Goal: Task Accomplishment & Management: Use online tool/utility

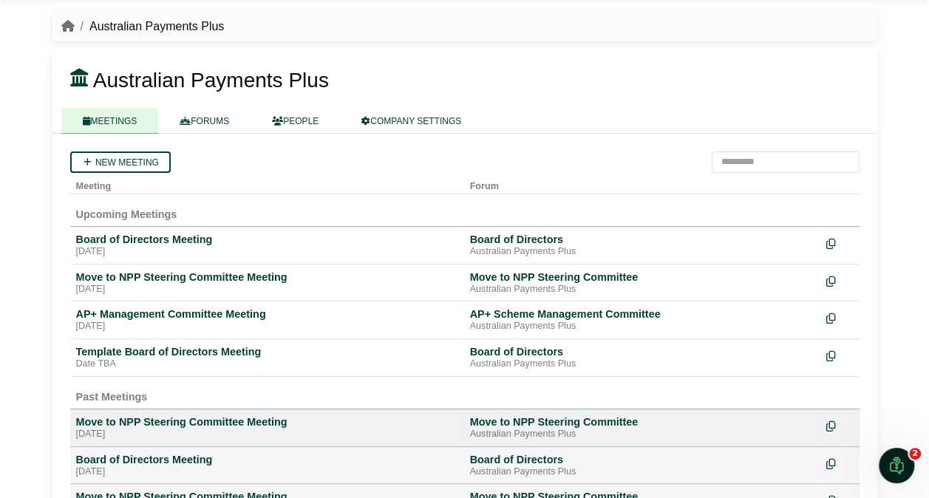
scroll to position [41, 0]
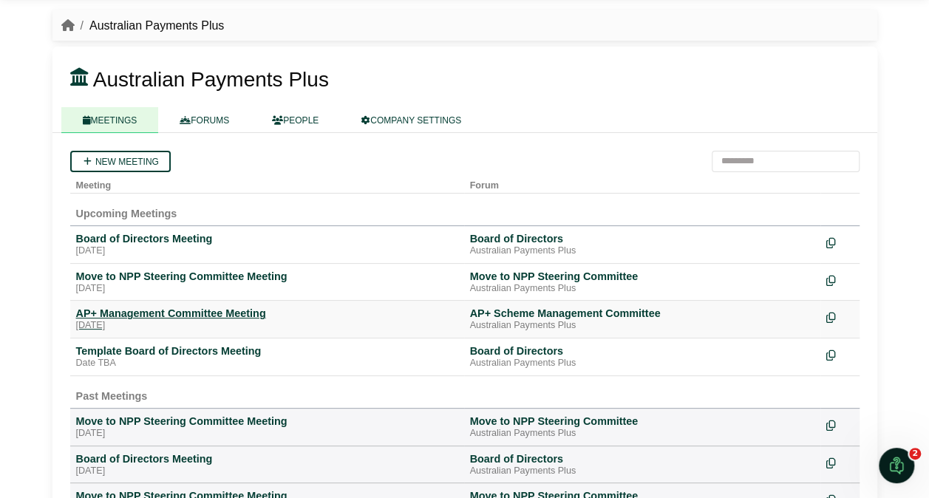
click at [180, 307] on div "AP+ Management Committee Meeting" at bounding box center [267, 313] width 382 height 13
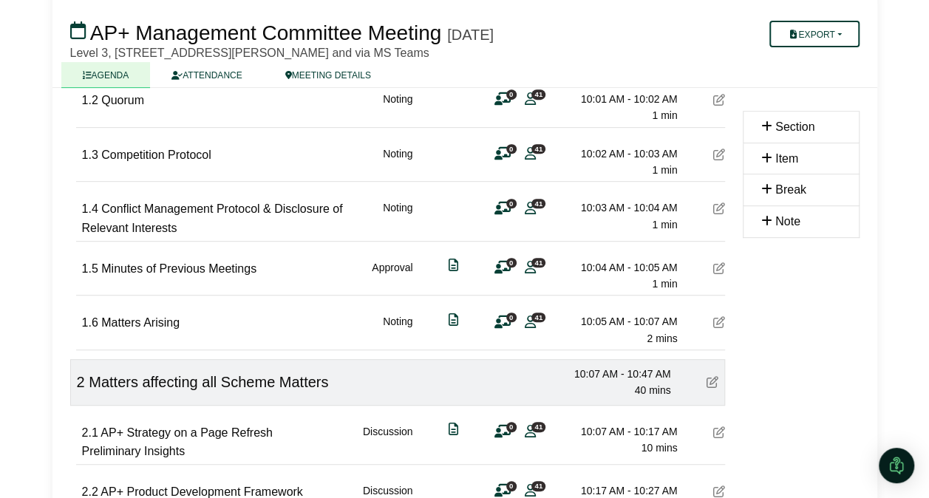
scroll to position [278, 0]
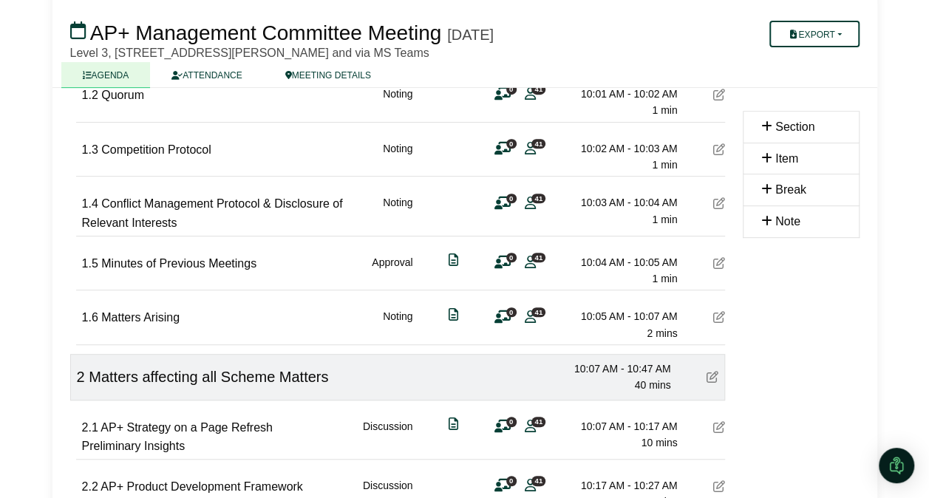
click at [176, 316] on span "Matters Arising" at bounding box center [140, 317] width 78 height 13
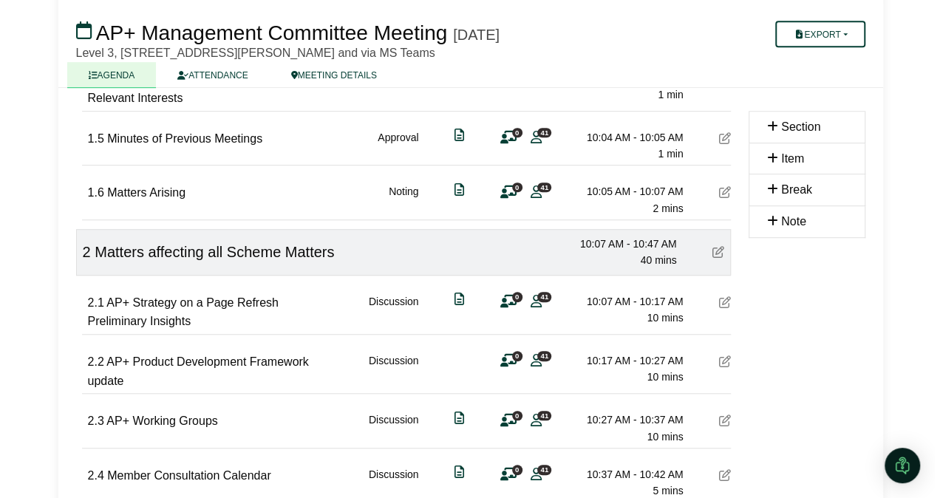
scroll to position [384, 0]
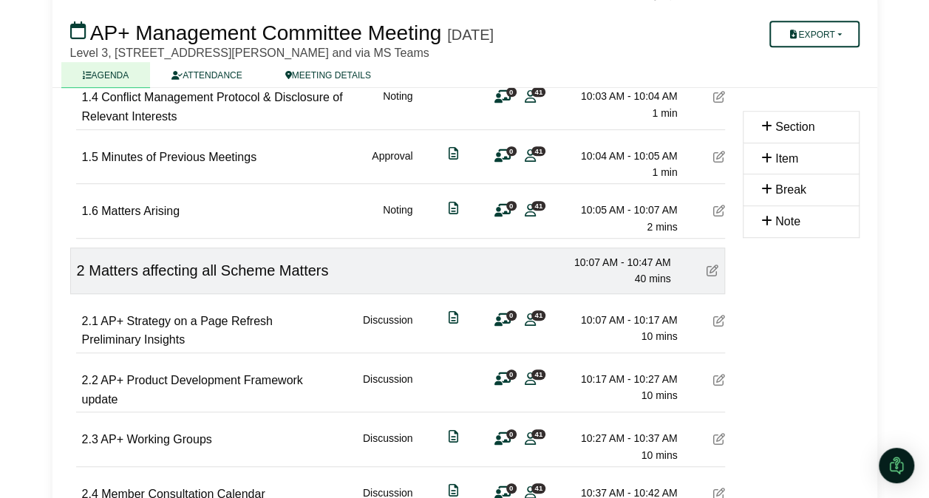
click at [452, 208] on icon at bounding box center [453, 208] width 10 height 1
click at [717, 208] on icon at bounding box center [719, 211] width 12 height 12
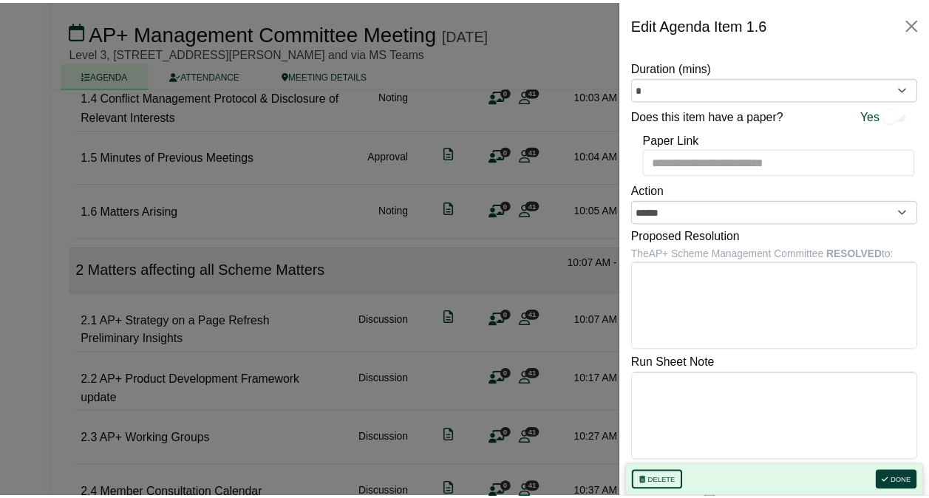
scroll to position [0, 0]
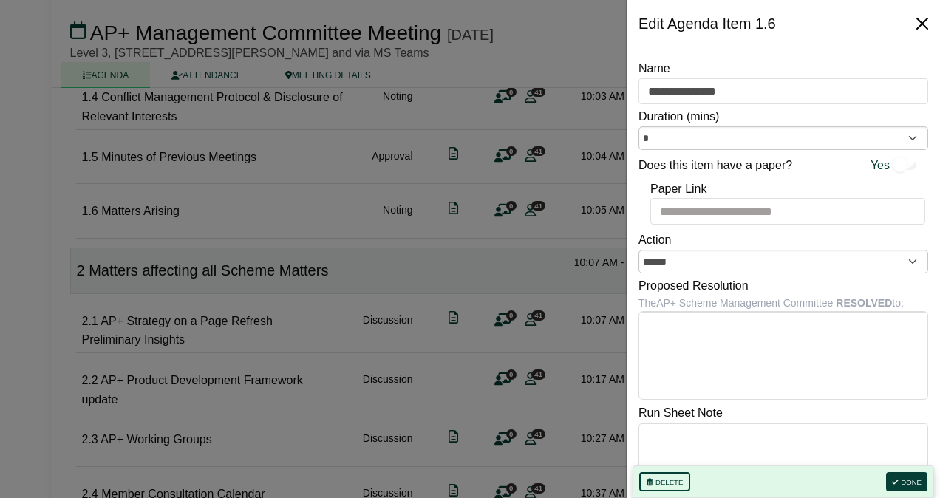
click at [923, 19] on button "Close" at bounding box center [922, 24] width 24 height 24
